Goal: Task Accomplishment & Management: Complete application form

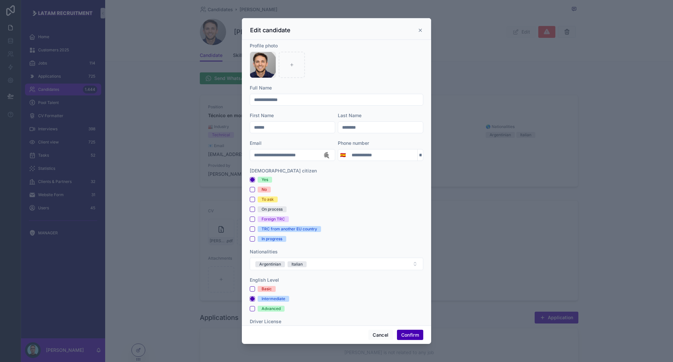
click at [423, 30] on div "Edit candidate" at bounding box center [336, 29] width 189 height 22
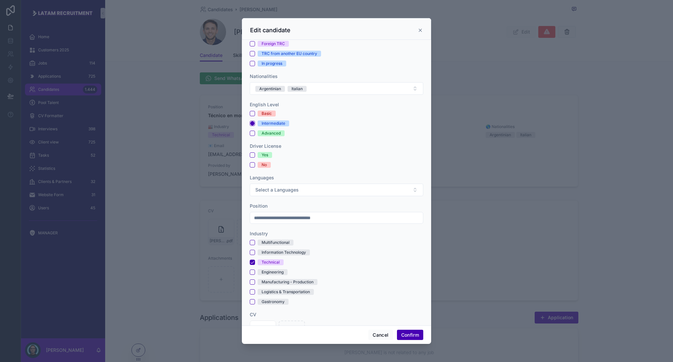
click at [420, 31] on icon at bounding box center [420, 30] width 5 height 5
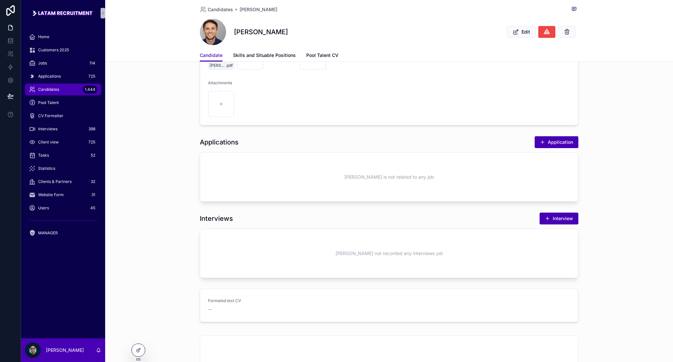
scroll to position [44, 0]
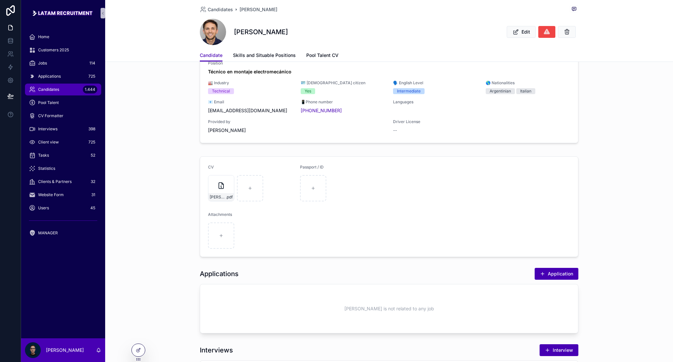
click at [63, 94] on div "Candidates 1.444" at bounding box center [63, 89] width 68 height 11
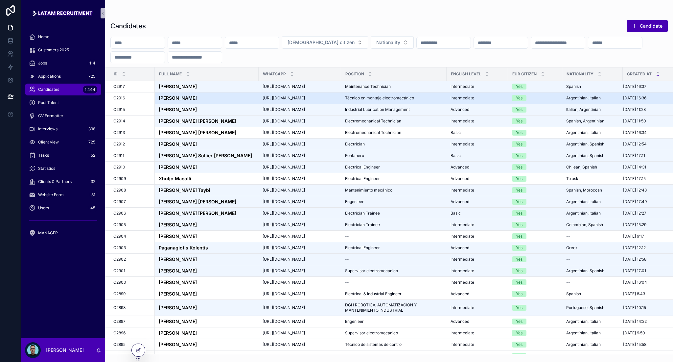
click at [201, 96] on div "[PERSON_NAME] [PERSON_NAME]" at bounding box center [207, 98] width 96 height 6
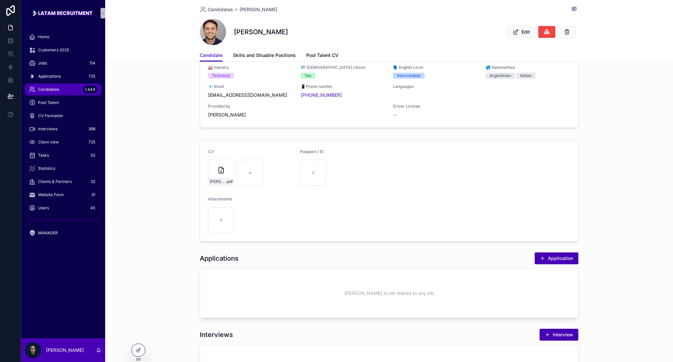
scroll to position [132, 0]
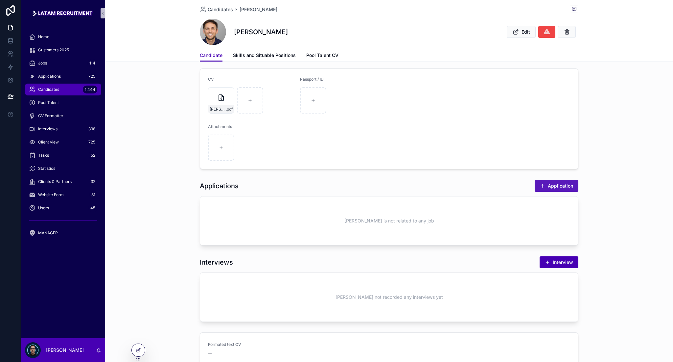
click at [554, 185] on button "Application" at bounding box center [557, 186] width 44 height 12
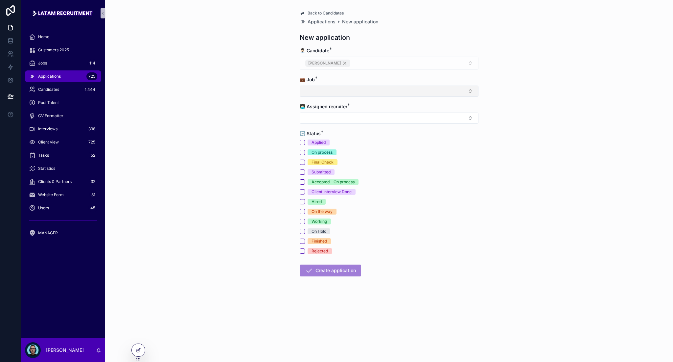
click at [339, 91] on button "Select Button" at bounding box center [389, 90] width 179 height 11
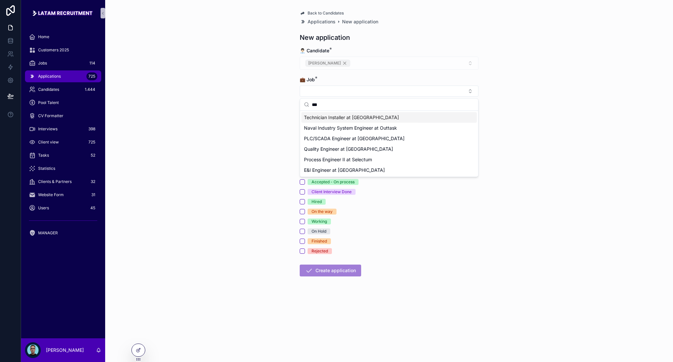
type input "***"
click at [122, 84] on div "Back to Candidates Applications New application New application 👨🏻‍💼 Candidate …" at bounding box center [389, 181] width 568 height 362
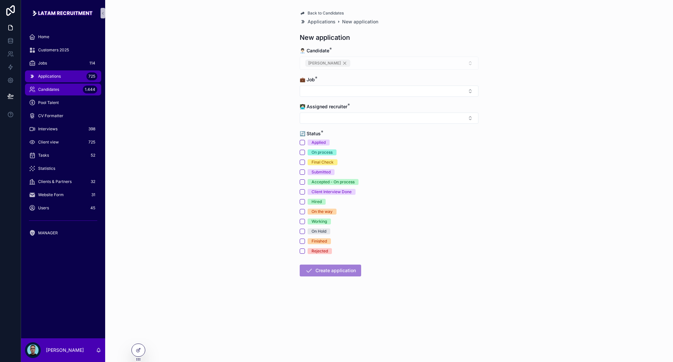
drag, startPoint x: 63, startPoint y: 79, endPoint x: 55, endPoint y: 90, distance: 14.1
click at [62, 79] on div "Applications 725" at bounding box center [63, 76] width 68 height 11
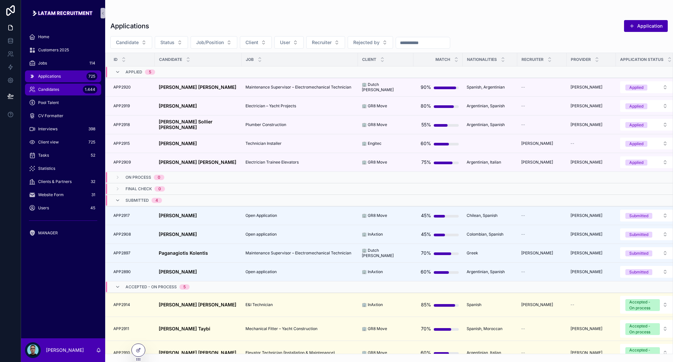
click at [55, 90] on span "Candidates" at bounding box center [48, 89] width 21 height 5
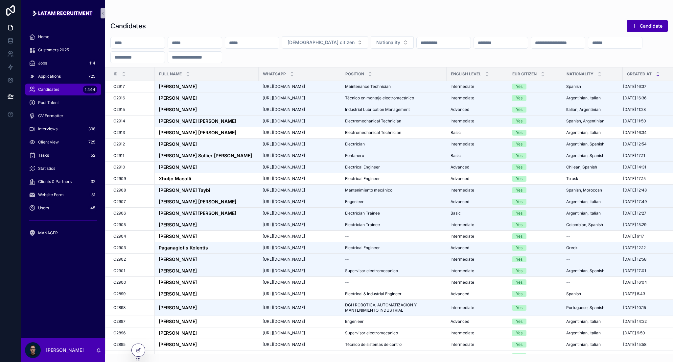
click at [57, 90] on span "Candidates" at bounding box center [48, 89] width 21 height 5
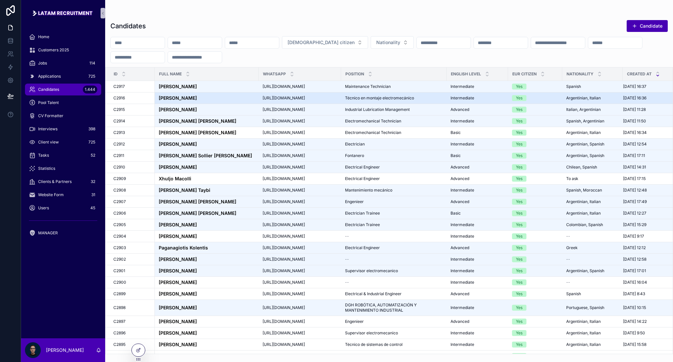
click at [188, 100] on strong "[PERSON_NAME]" at bounding box center [178, 98] width 38 height 6
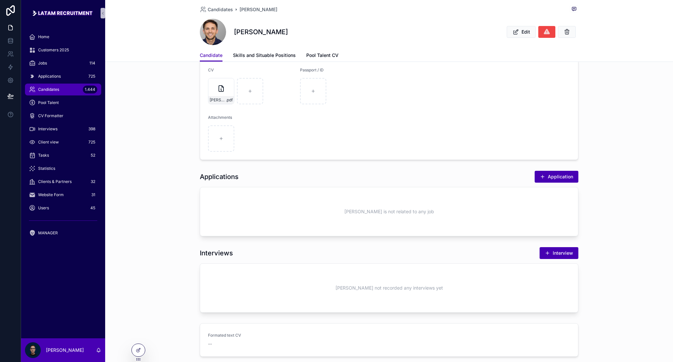
scroll to position [238, 0]
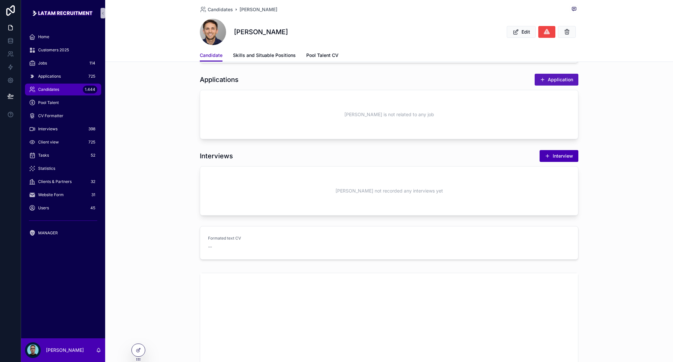
click at [553, 84] on button "Application" at bounding box center [557, 80] width 44 height 12
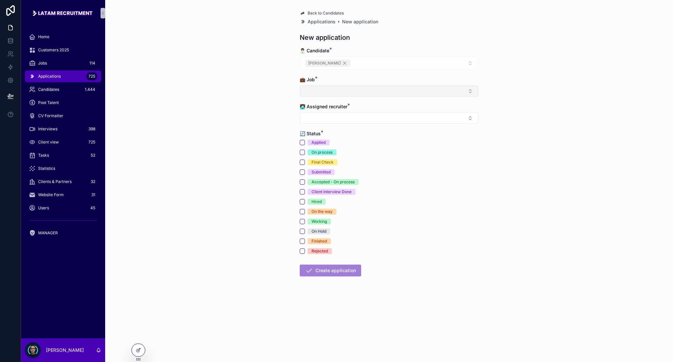
click at [364, 92] on button "Select Button" at bounding box center [389, 90] width 179 height 11
type input "*******"
click at [345, 115] on button "Select Button" at bounding box center [389, 117] width 179 height 11
click at [343, 90] on button "Select Button" at bounding box center [389, 90] width 179 height 11
click at [351, 115] on span "Technician Installer at [GEOGRAPHIC_DATA]" at bounding box center [351, 117] width 95 height 7
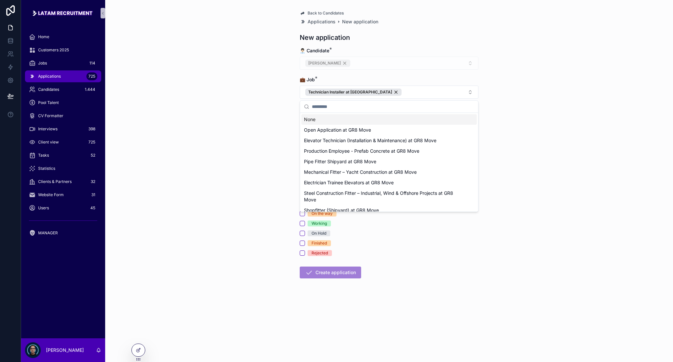
click at [268, 100] on div "Back to Candidates Applications New application New application 👨🏻‍💼 Candidate …" at bounding box center [389, 181] width 568 height 362
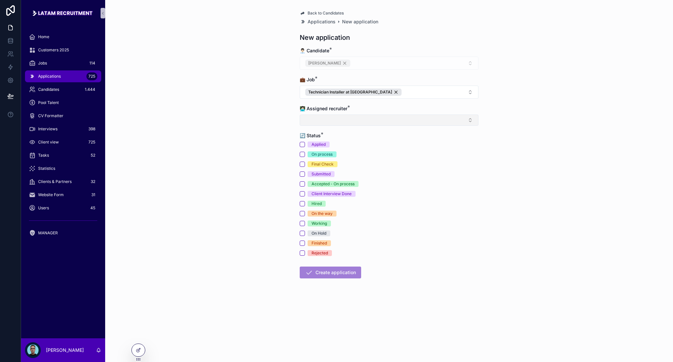
click at [329, 121] on button "Select Button" at bounding box center [389, 119] width 179 height 11
click at [325, 174] on div "[PERSON_NAME]" at bounding box center [390, 178] width 176 height 11
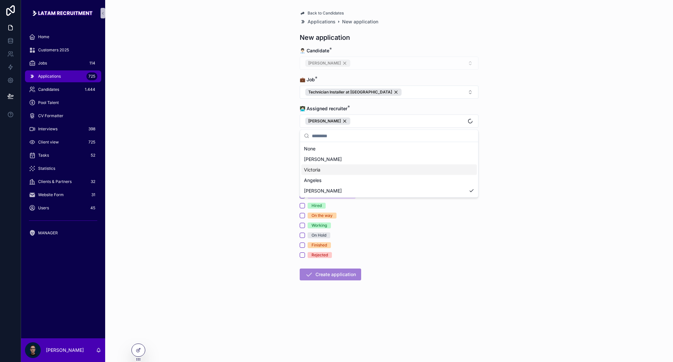
drag, startPoint x: 270, startPoint y: 143, endPoint x: 331, endPoint y: 141, distance: 61.2
click at [270, 142] on div "Back to Candidates Applications New application New application 👨🏻‍💼 Candidate …" at bounding box center [389, 181] width 568 height 362
click at [309, 147] on span "Applied" at bounding box center [319, 146] width 22 height 6
click at [305, 147] on button "Applied" at bounding box center [302, 146] width 5 height 5
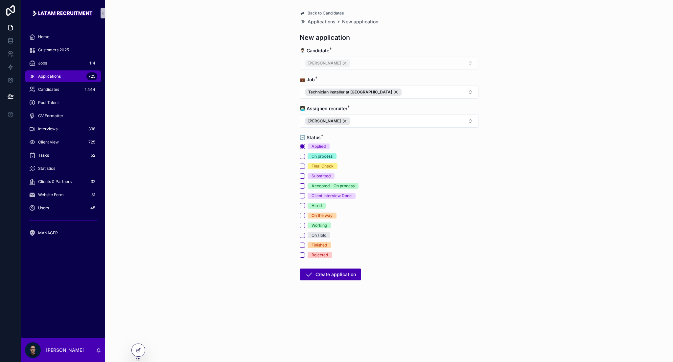
click at [340, 281] on form "👨🏻‍💼 Candidate * [PERSON_NAME] 💼 Job * Technician Installer at Engitec 👩🏻‍💻 Ass…" at bounding box center [389, 184] width 179 height 275
click at [342, 275] on button "Create application" at bounding box center [330, 274] width 61 height 12
click at [302, 177] on button "Submitted" at bounding box center [302, 175] width 5 height 5
click at [264, 189] on div "Back to Candidates Applications New application New application 👨🏻‍💼 Candidate …" at bounding box center [389, 181] width 568 height 362
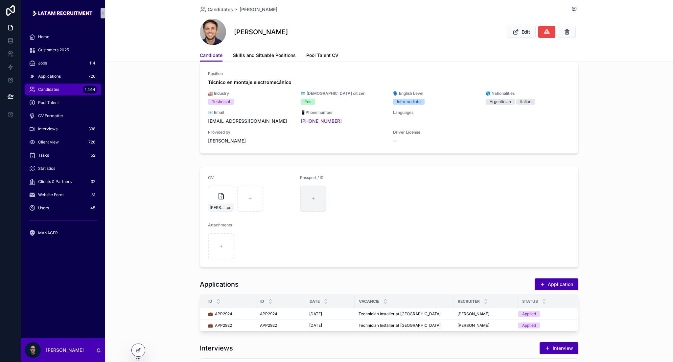
scroll to position [87, 0]
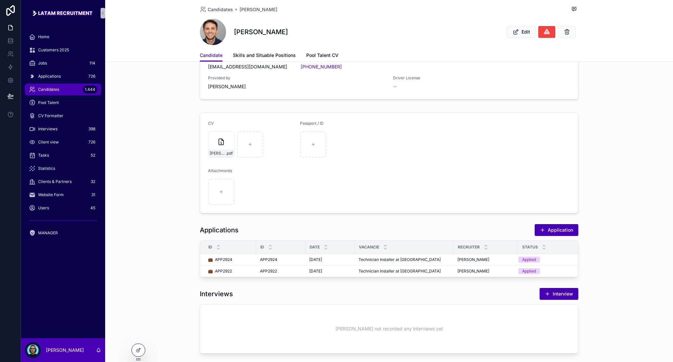
click at [337, 258] on div "[DATE] [DATE]" at bounding box center [329, 259] width 41 height 5
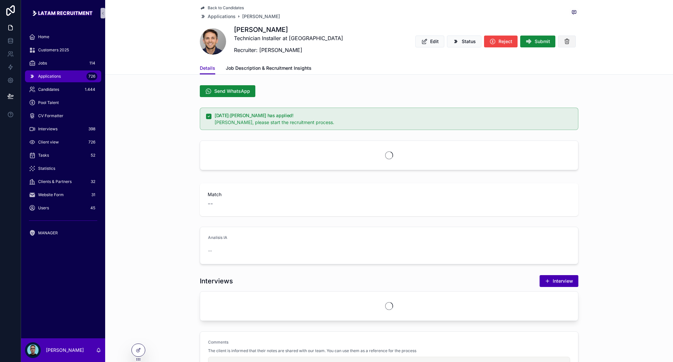
click at [565, 41] on icon "scrollable content" at bounding box center [567, 41] width 7 height 7
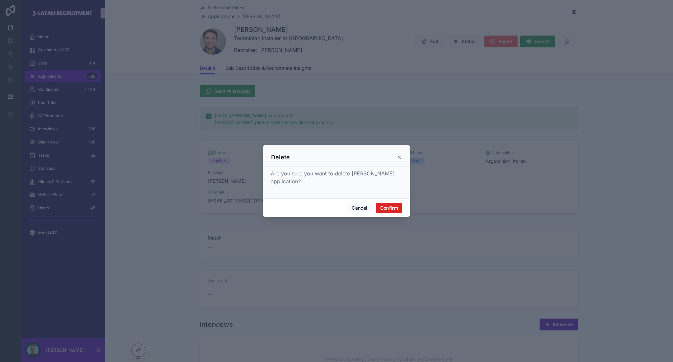
click at [399, 203] on button "Confirm" at bounding box center [389, 208] width 26 height 11
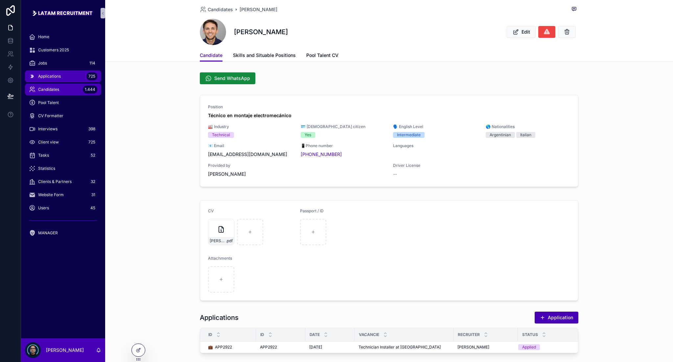
click at [58, 78] on span "Applications" at bounding box center [49, 76] width 23 height 5
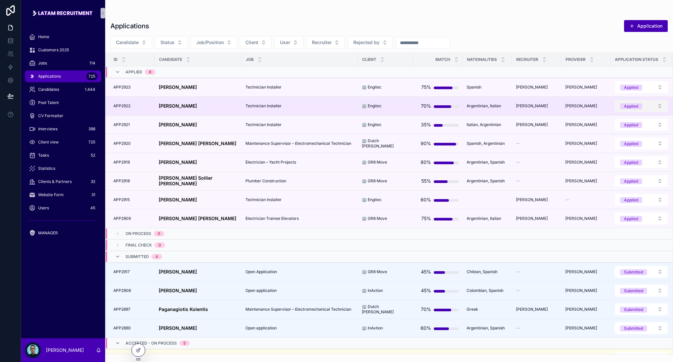
click at [645, 106] on button "Applied" at bounding box center [641, 106] width 53 height 12
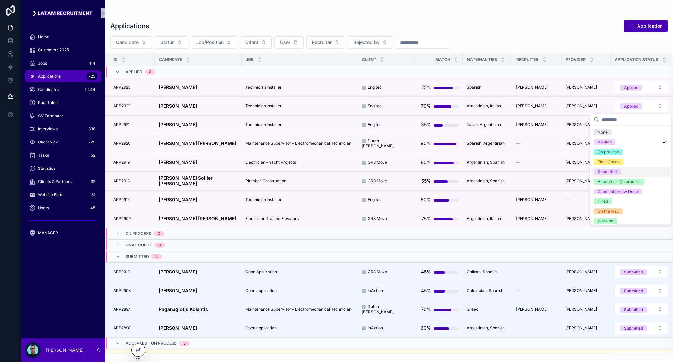
click at [619, 173] on span "Submitted" at bounding box center [607, 172] width 27 height 6
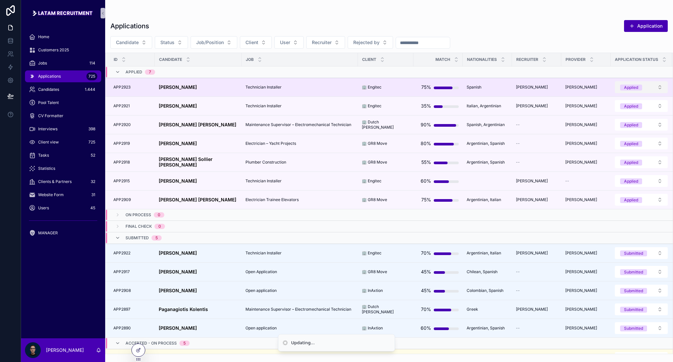
click at [628, 86] on span "Applied" at bounding box center [631, 88] width 22 height 6
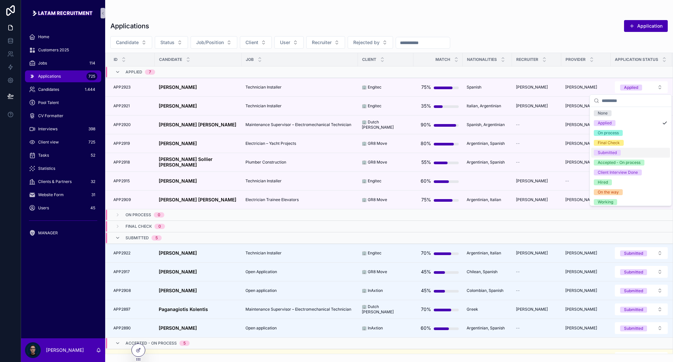
click at [616, 153] on div "Submitted" at bounding box center [607, 153] width 19 height 6
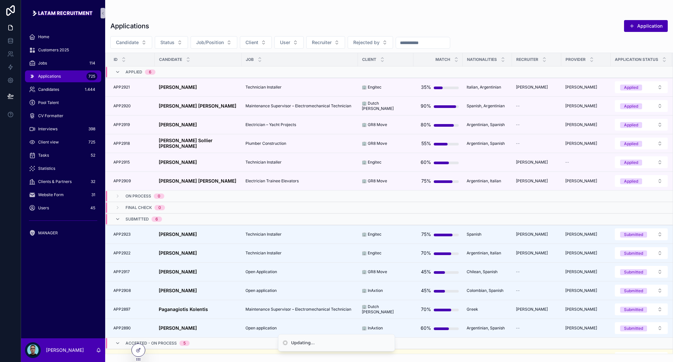
click at [487, 27] on div "Applications Application" at bounding box center [389, 26] width 558 height 12
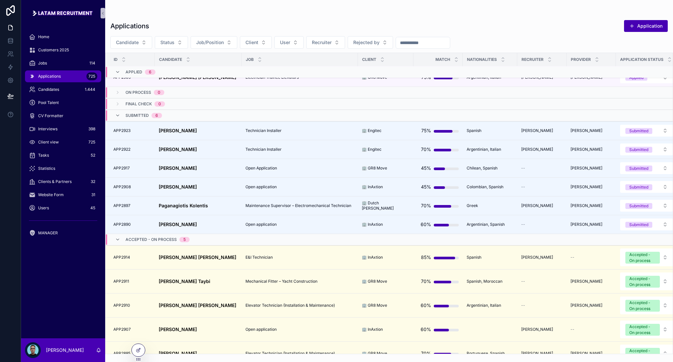
scroll to position [132, 0]
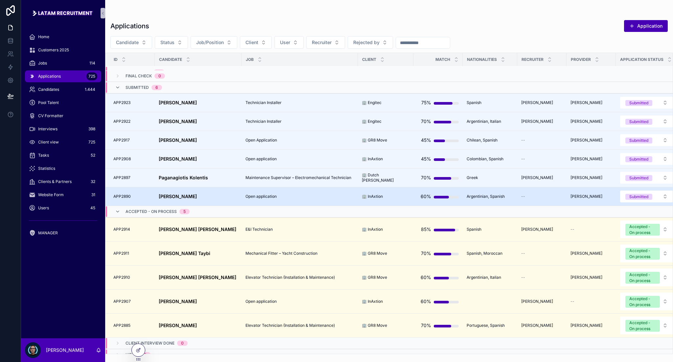
click at [206, 190] on td "[PERSON_NAME] [PERSON_NAME]" at bounding box center [198, 196] width 87 height 19
click at [208, 195] on div "[PERSON_NAME] [PERSON_NAME]" at bounding box center [198, 197] width 79 height 6
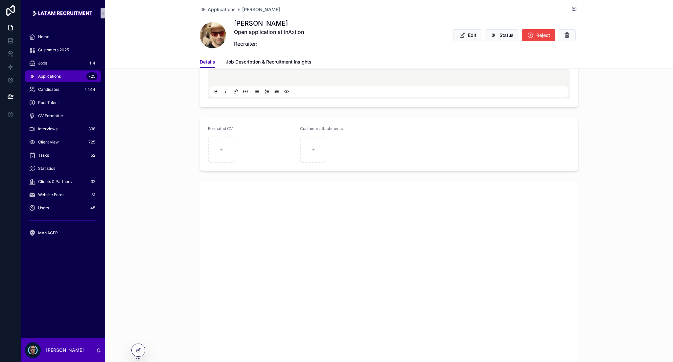
scroll to position [789, 0]
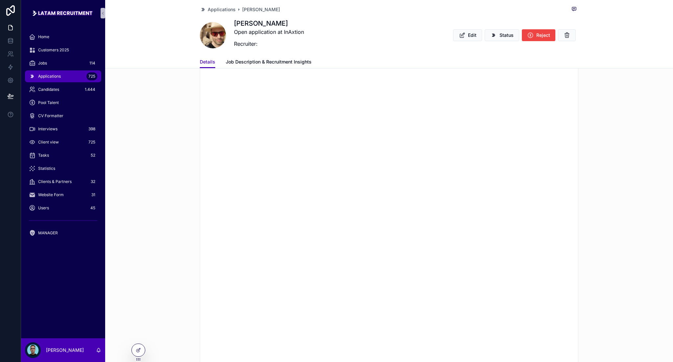
click at [160, 175] on div "scrollable content" at bounding box center [389, 187] width 568 height 367
click at [165, 169] on div "scrollable content" at bounding box center [389, 187] width 568 height 367
click at [174, 183] on div "scrollable content" at bounding box center [389, 187] width 568 height 367
click at [176, 179] on div "scrollable content" at bounding box center [389, 187] width 568 height 367
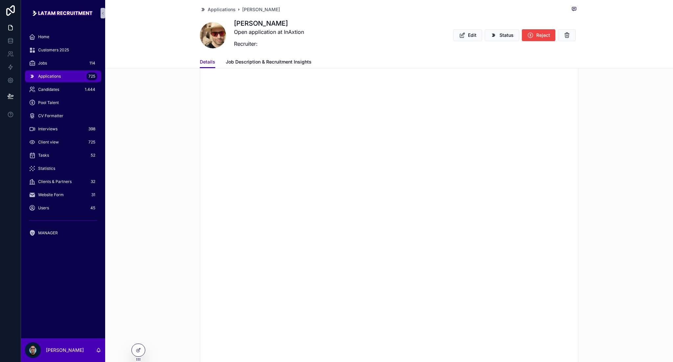
click at [612, 133] on div "scrollable content" at bounding box center [389, 187] width 568 height 367
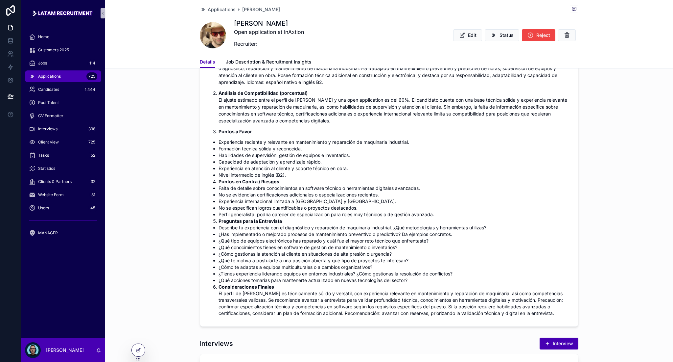
scroll to position [175, 0]
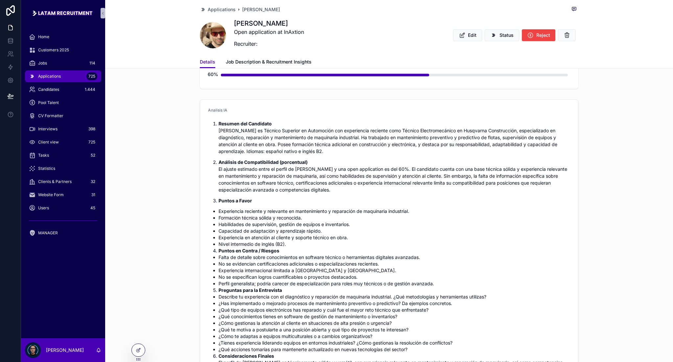
click at [215, 13] on div "Applications [PERSON_NAME]" at bounding box center [389, 9] width 379 height 8
click at [215, 9] on span "Applications" at bounding box center [222, 9] width 28 height 7
